Goal: Task Accomplishment & Management: Manage account settings

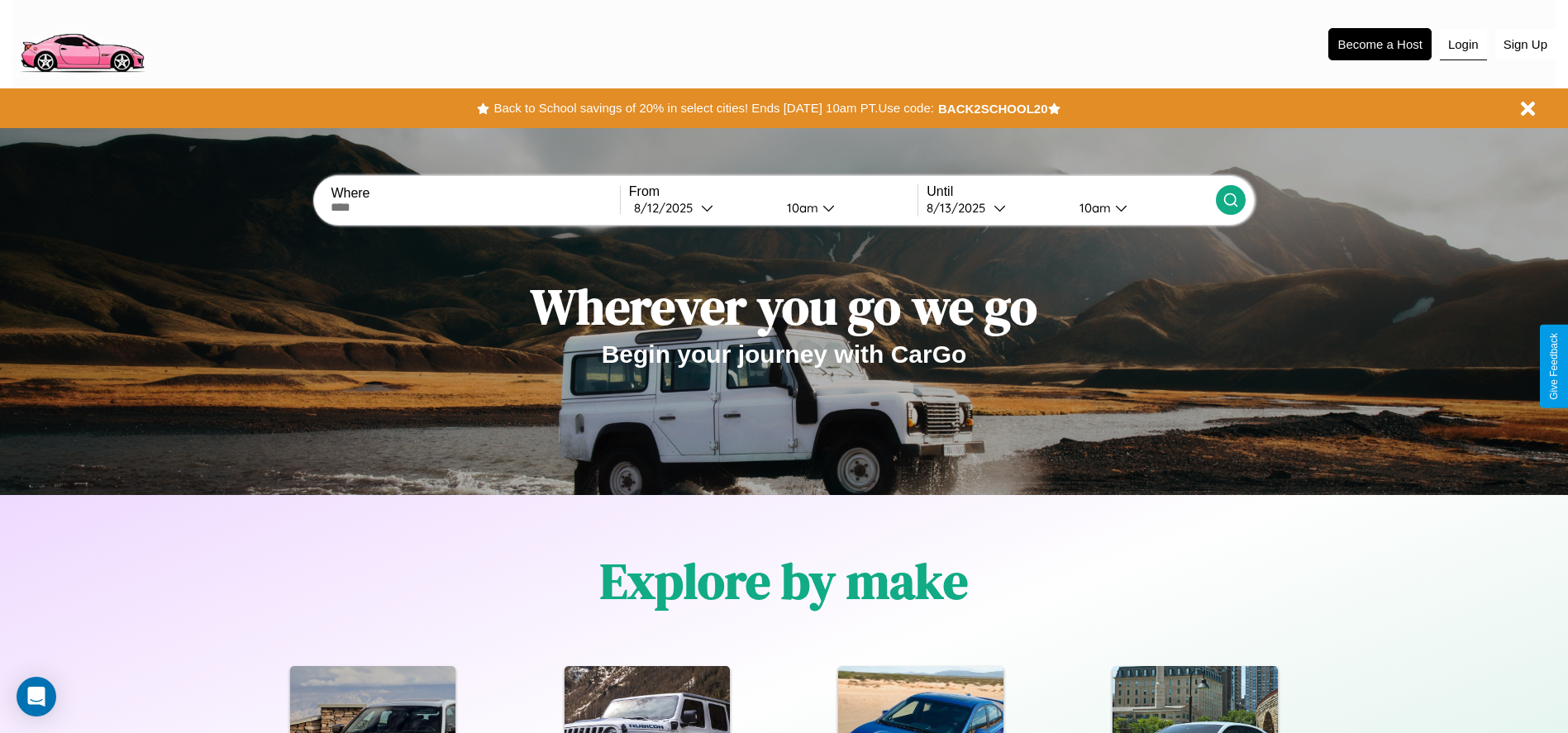
click at [1463, 44] on button "Login" at bounding box center [1464, 44] width 47 height 31
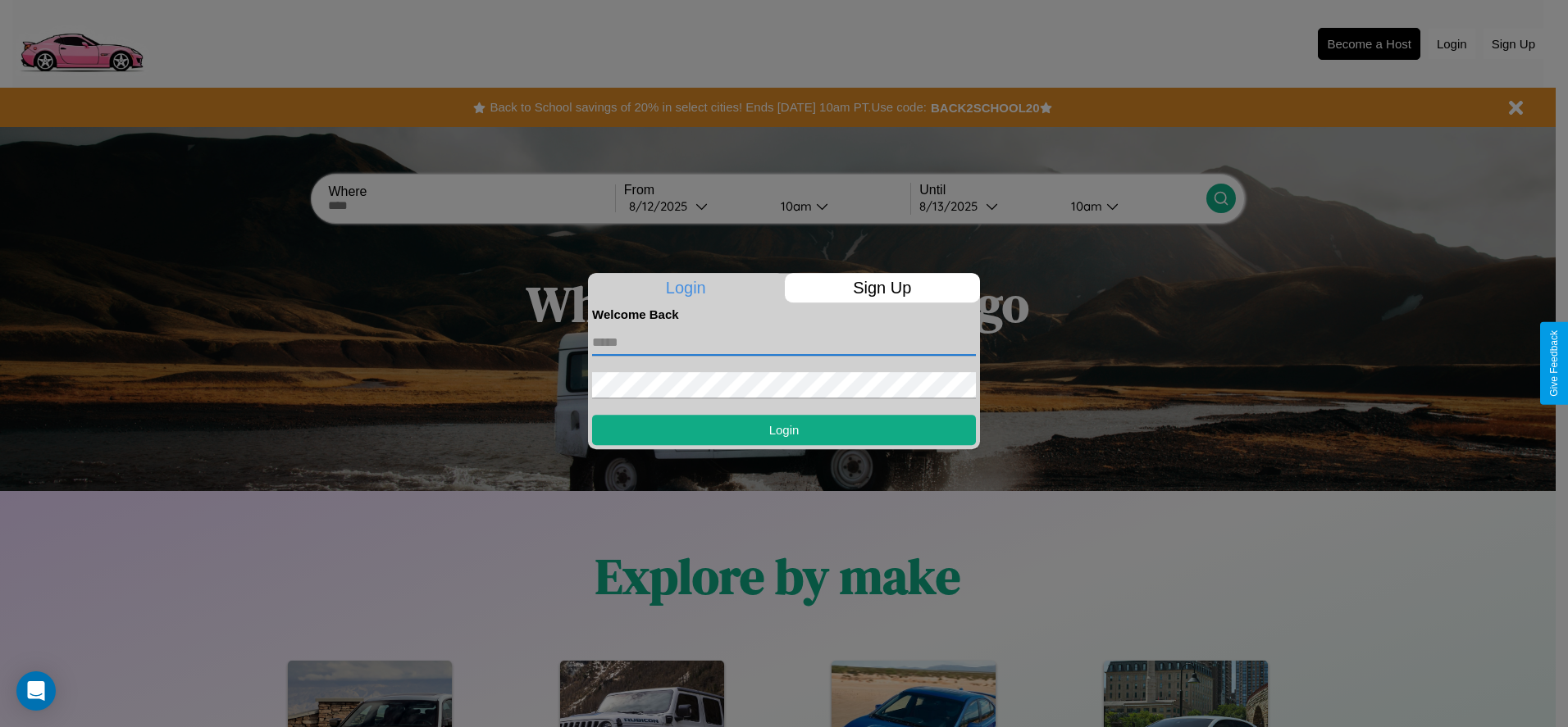
click at [784, 341] on input "text" at bounding box center [784, 343] width 384 height 27
type input "**********"
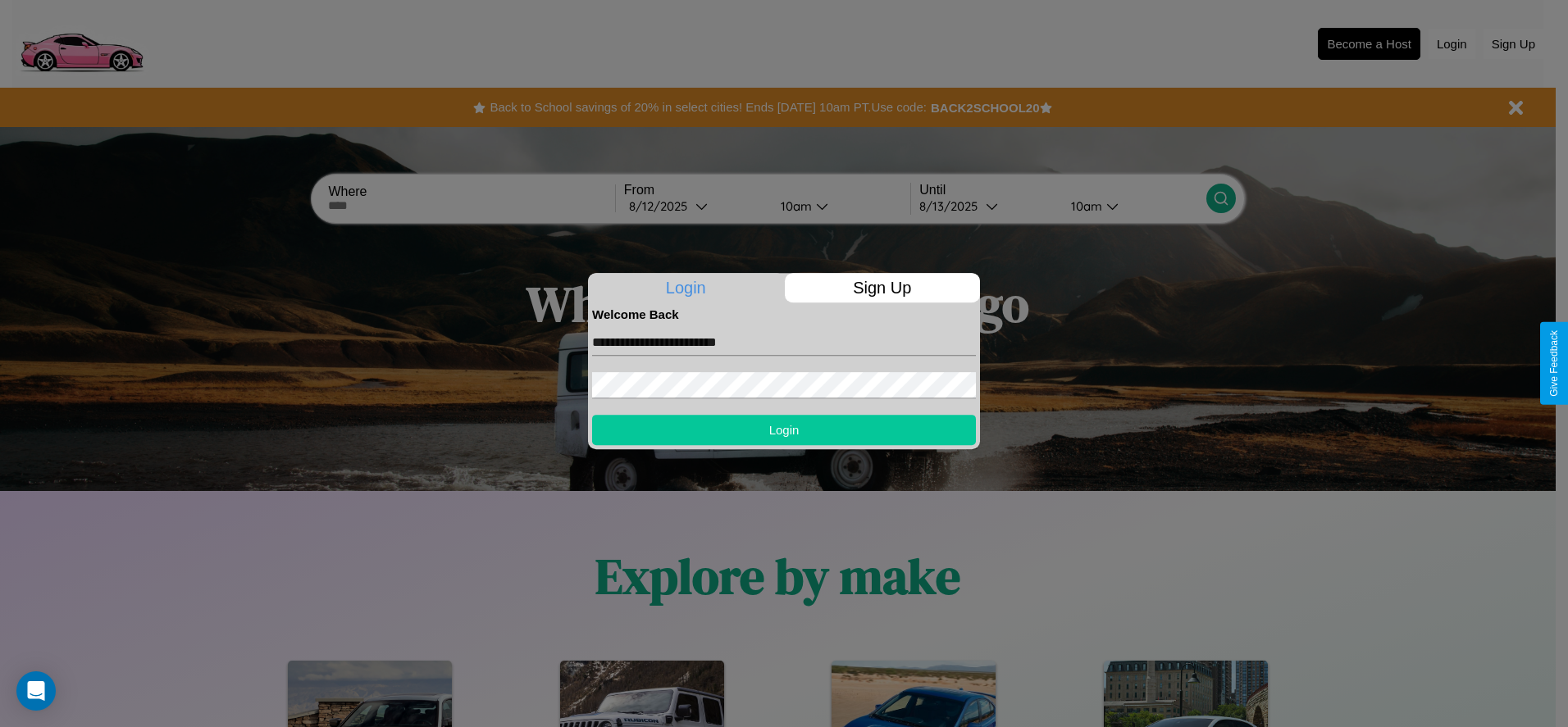
click at [784, 430] on button "Login" at bounding box center [784, 430] width 384 height 30
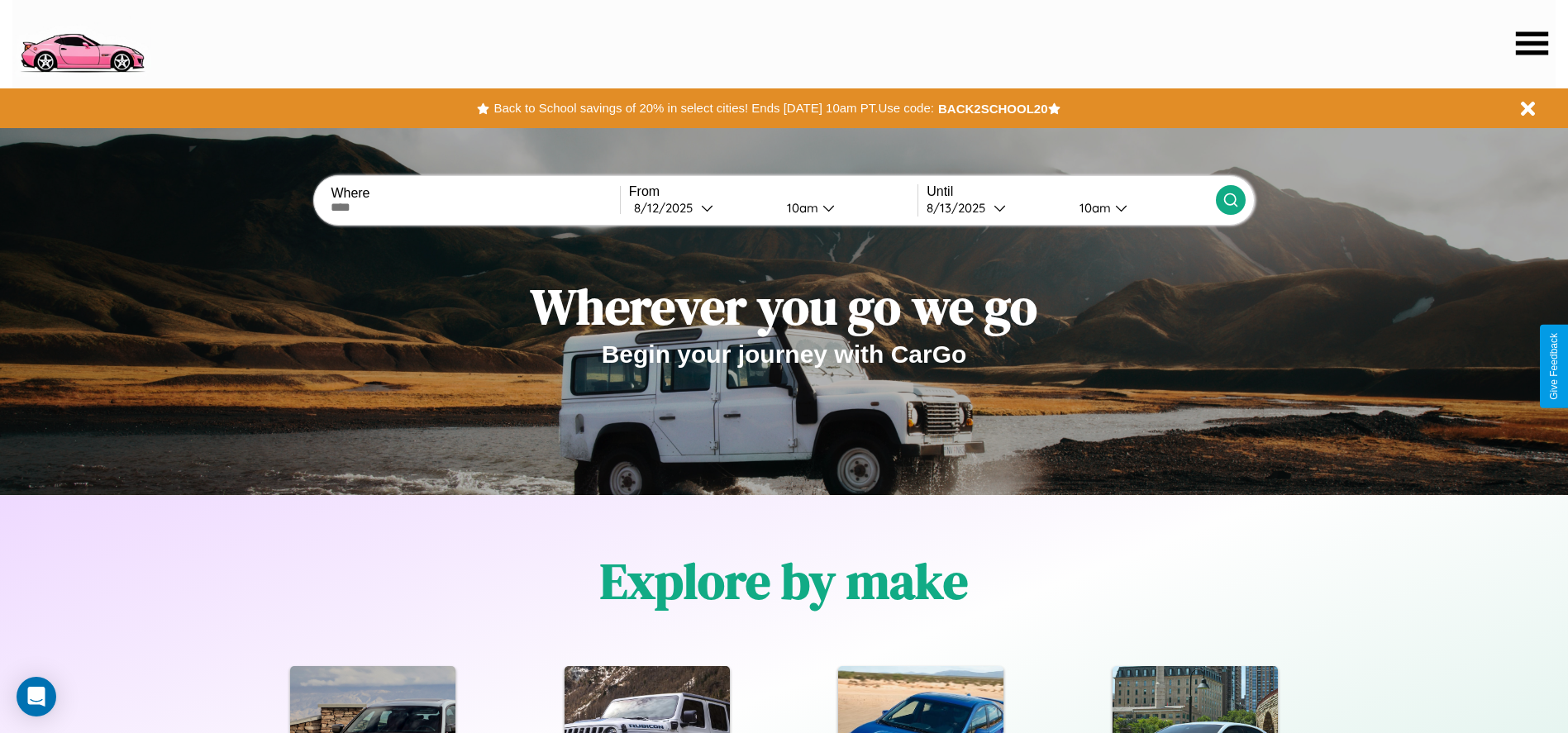
click at [1532, 43] on icon at bounding box center [1532, 43] width 32 height 24
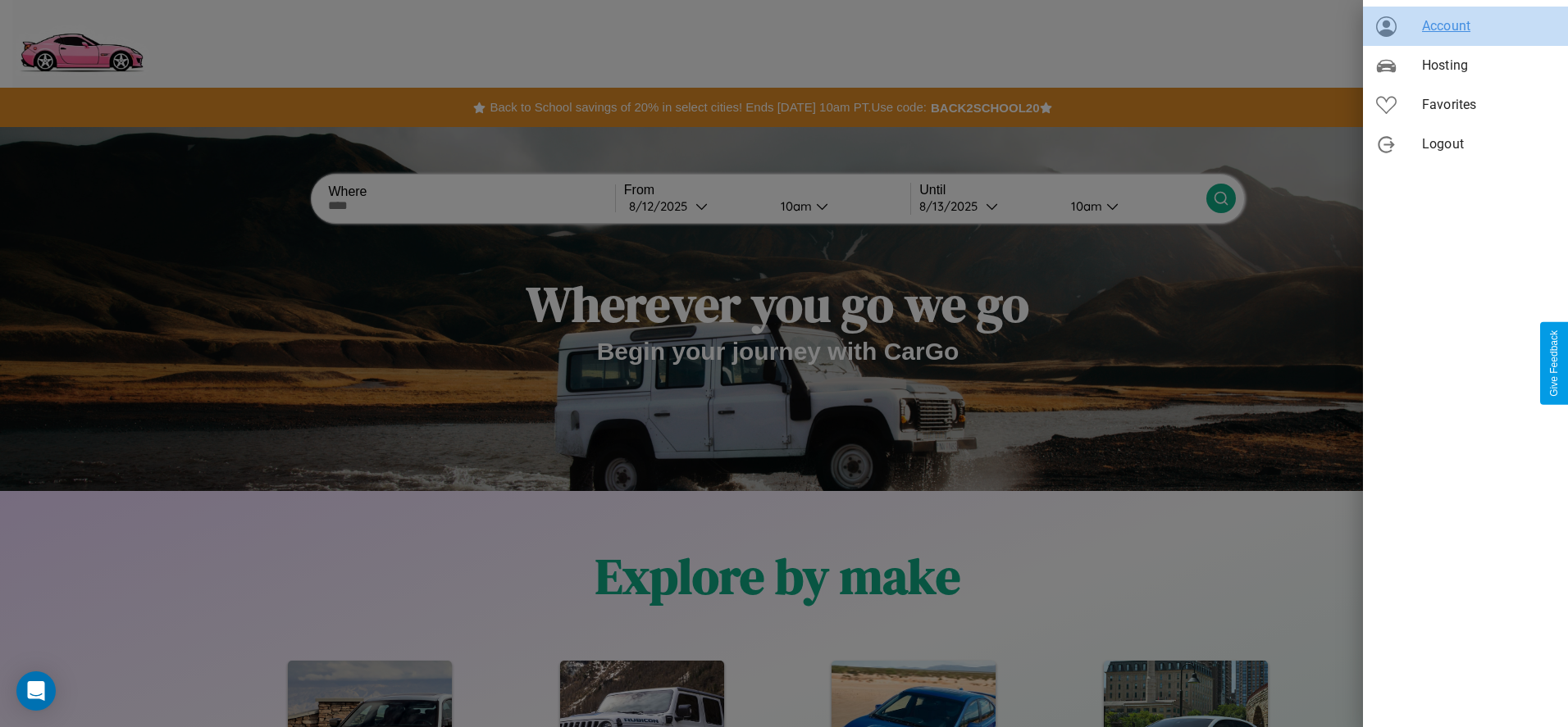
click at [1466, 27] on span "Account" at bounding box center [1488, 27] width 132 height 20
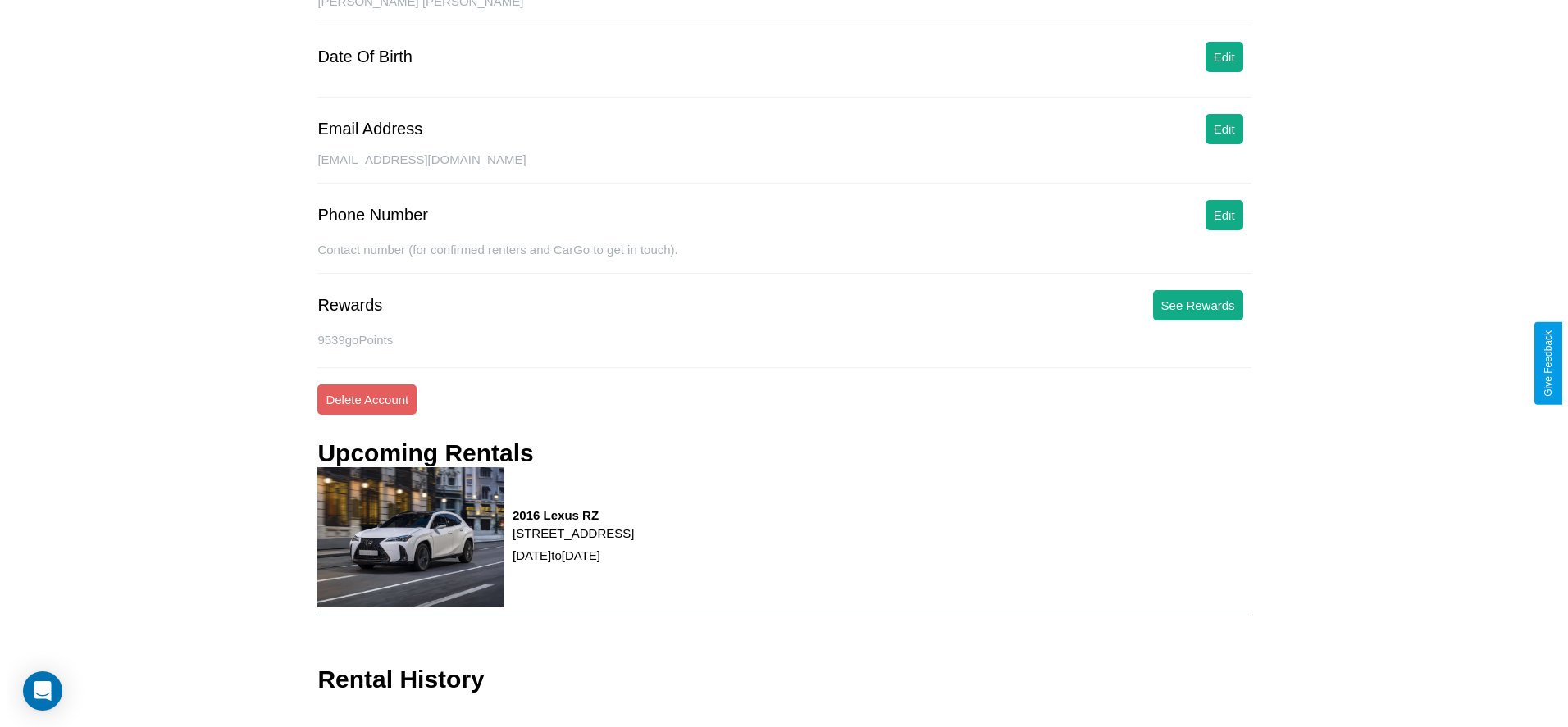
scroll to position [215, 0]
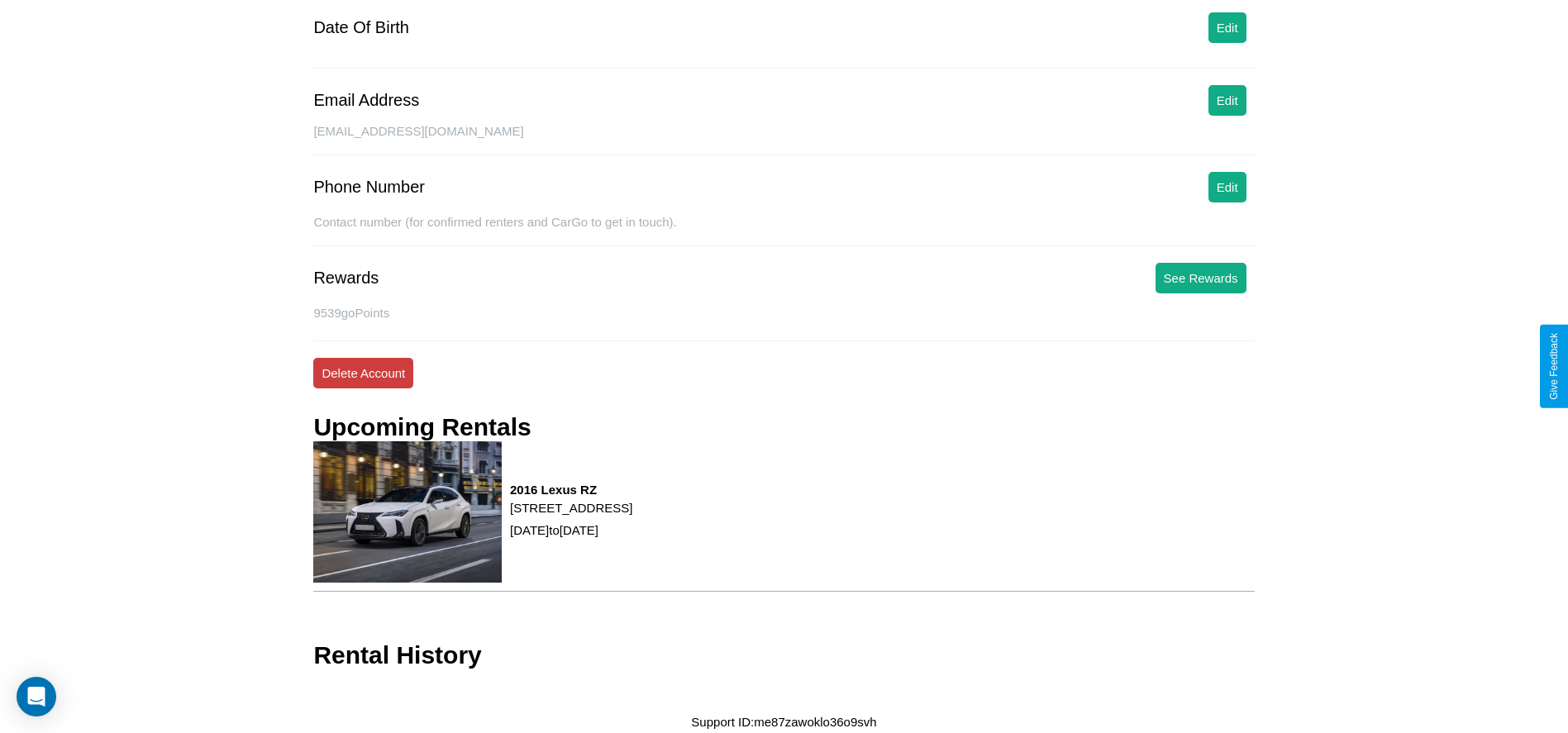
click at [363, 373] on button "Delete Account" at bounding box center [363, 373] width 100 height 30
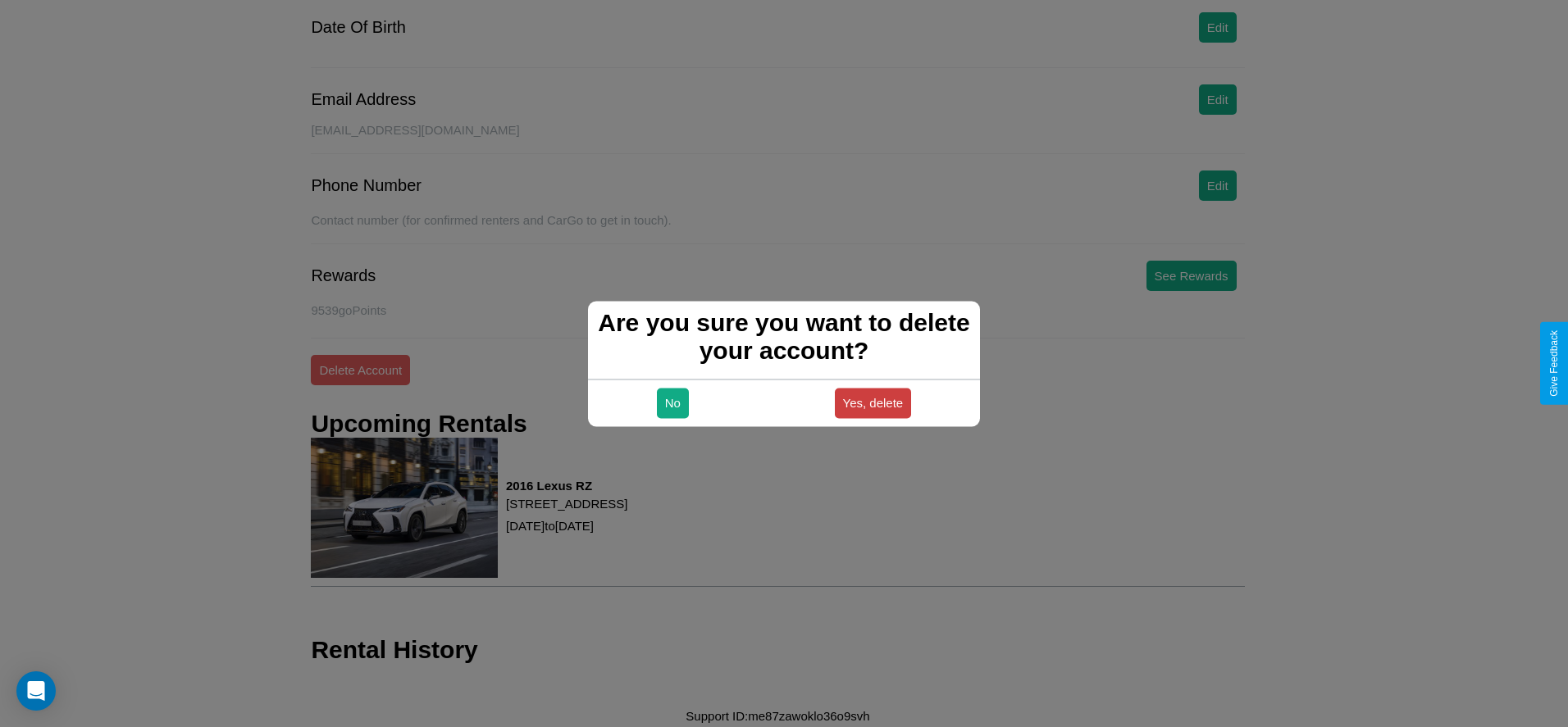
click at [872, 402] on button "Yes, delete" at bounding box center [873, 403] width 77 height 30
